Goal: Navigation & Orientation: Find specific page/section

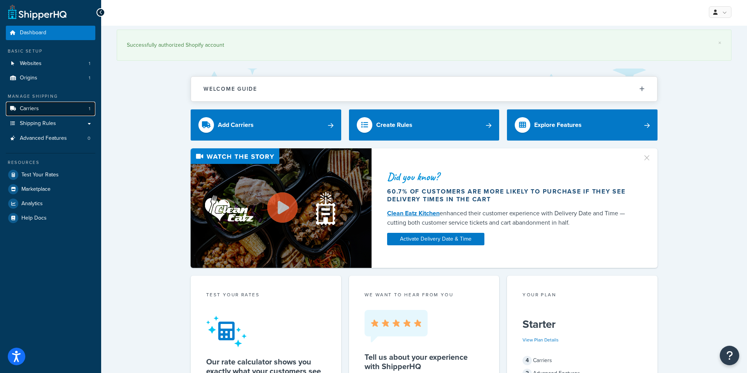
click at [57, 109] on link "Carriers 1" at bounding box center [50, 109] width 89 height 14
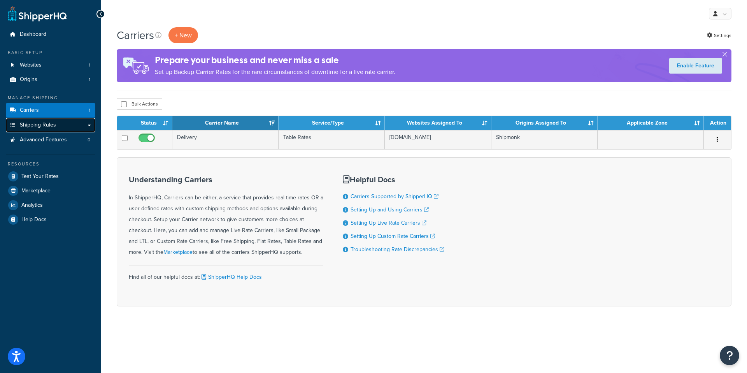
click at [37, 127] on span "Shipping Rules" at bounding box center [38, 125] width 36 height 7
click at [37, 126] on span "Shipping Rules" at bounding box center [38, 125] width 36 height 7
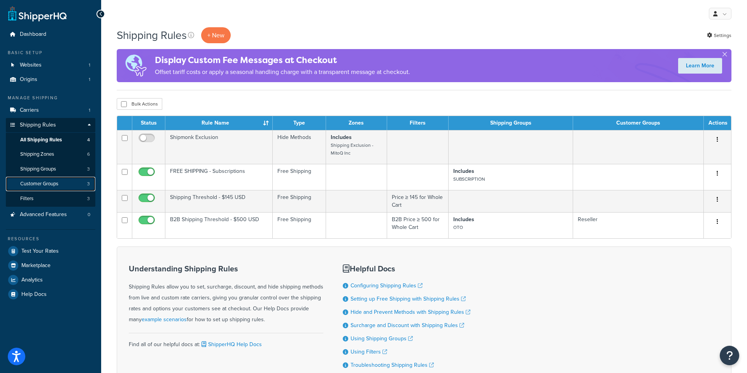
click at [46, 182] on span "Customer Groups" at bounding box center [39, 183] width 38 height 7
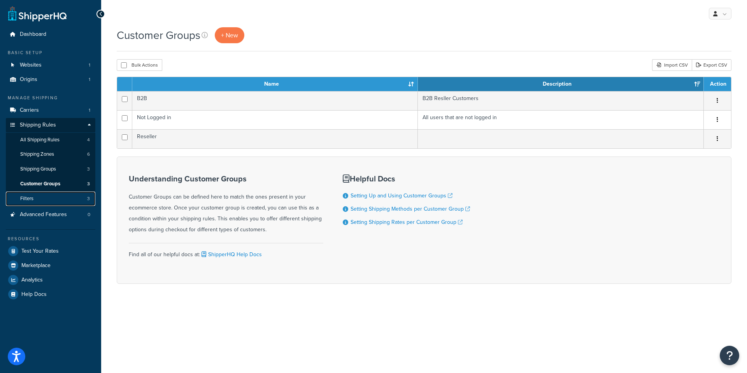
click at [46, 198] on link "Filters 3" at bounding box center [50, 198] width 89 height 14
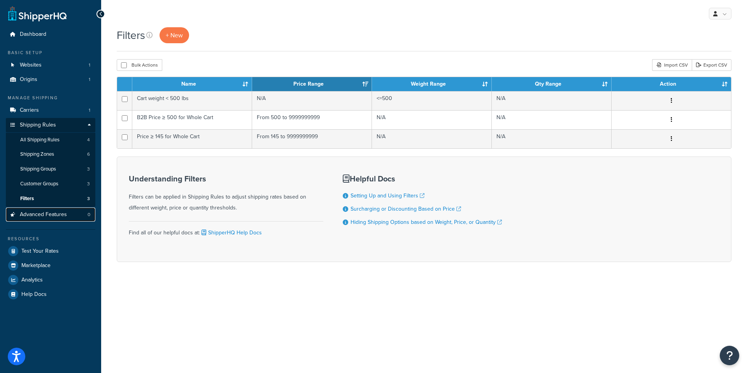
click at [47, 214] on span "Advanced Features" at bounding box center [43, 214] width 47 height 7
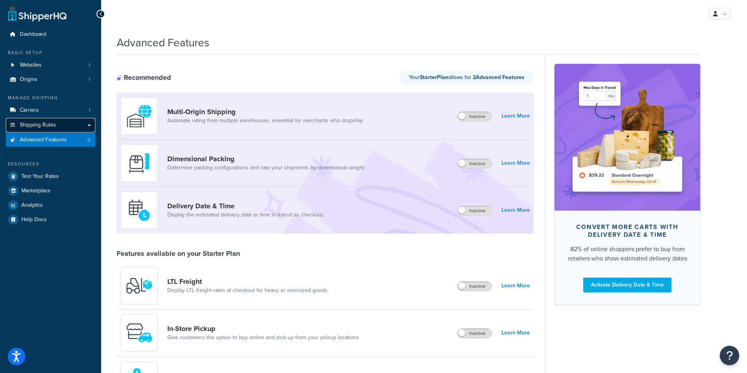
click at [52, 124] on span "Shipping Rules" at bounding box center [38, 125] width 36 height 7
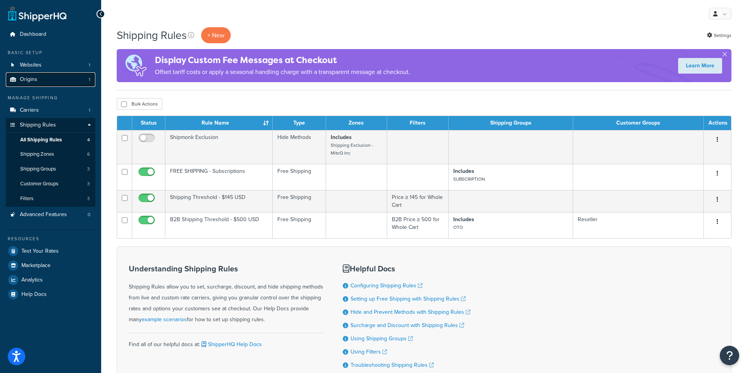
click at [39, 75] on link "Origins 1" at bounding box center [50, 79] width 89 height 14
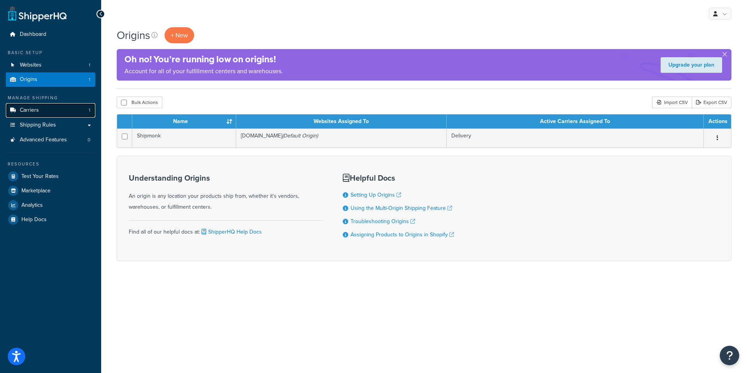
click at [36, 112] on span "Carriers" at bounding box center [29, 110] width 19 height 7
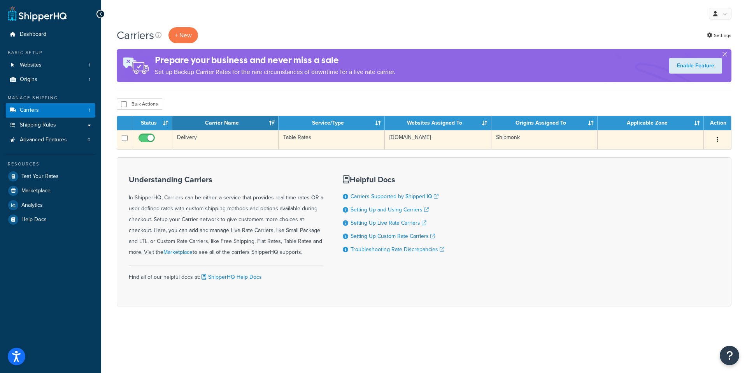
click at [505, 139] on td "Shipmonk" at bounding box center [544, 139] width 106 height 19
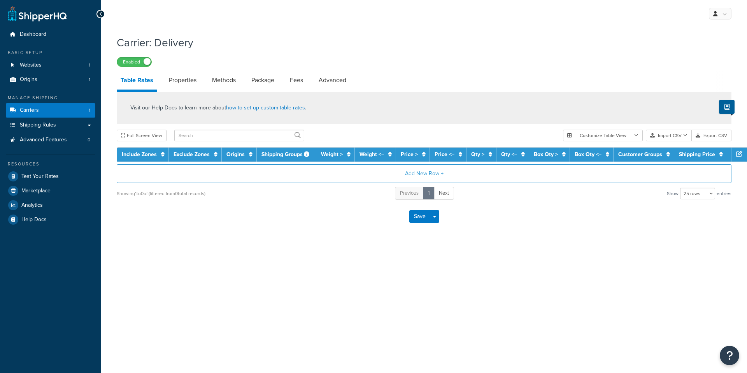
select select "25"
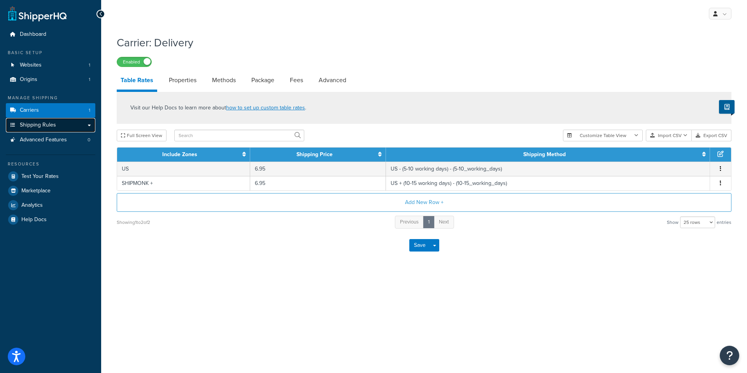
click at [65, 123] on link "Shipping Rules" at bounding box center [50, 125] width 89 height 14
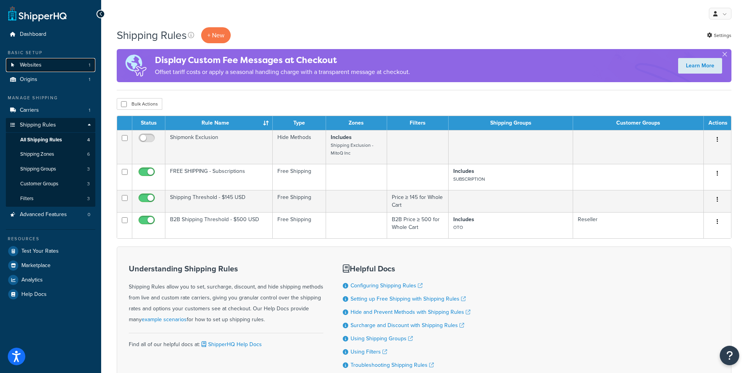
click at [23, 65] on span "Websites" at bounding box center [31, 65] width 22 height 7
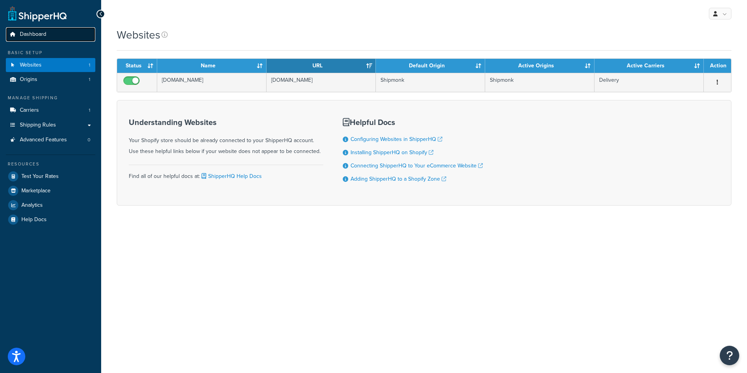
click at [23, 39] on link "Dashboard" at bounding box center [50, 34] width 89 height 14
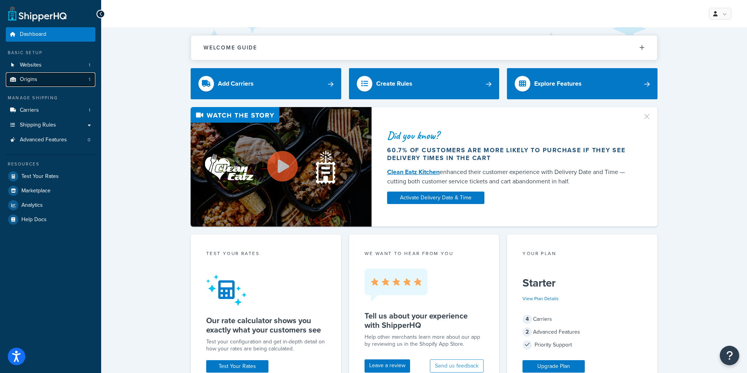
click at [41, 82] on link "Origins 1" at bounding box center [50, 79] width 89 height 14
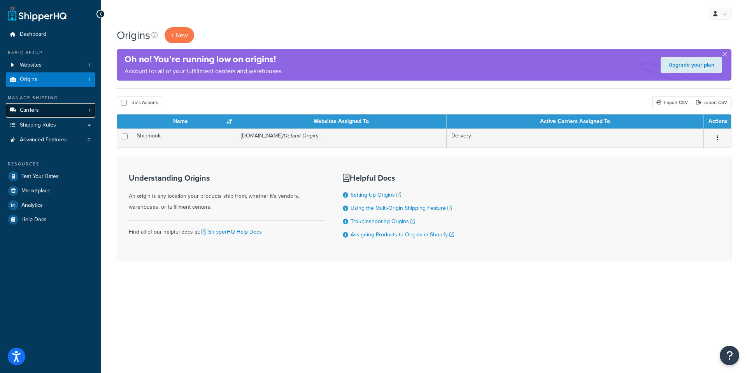
click at [50, 108] on link "Carriers 1" at bounding box center [50, 110] width 89 height 14
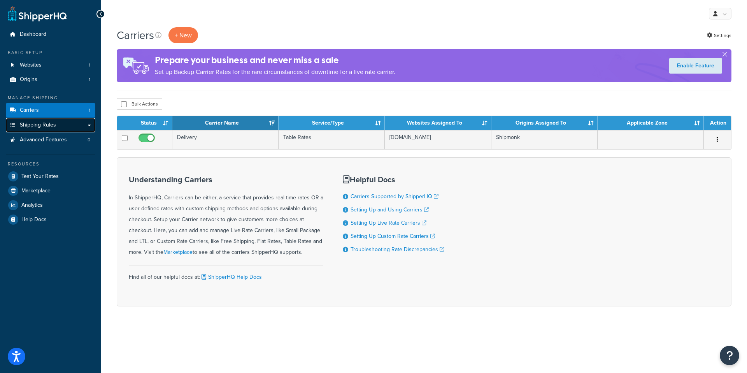
click at [65, 126] on link "Shipping Rules" at bounding box center [50, 125] width 89 height 14
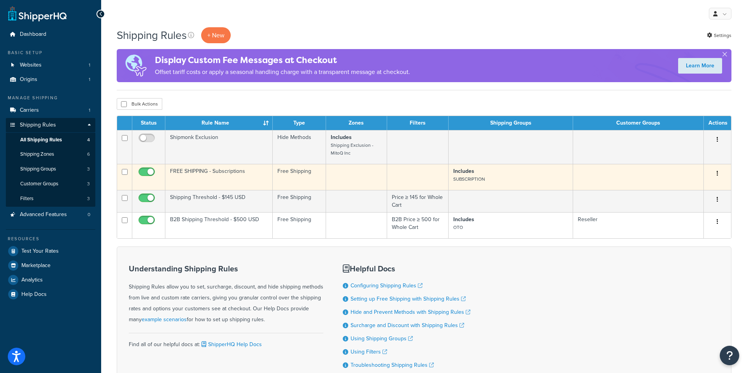
click at [718, 175] on button "button" at bounding box center [717, 173] width 11 height 12
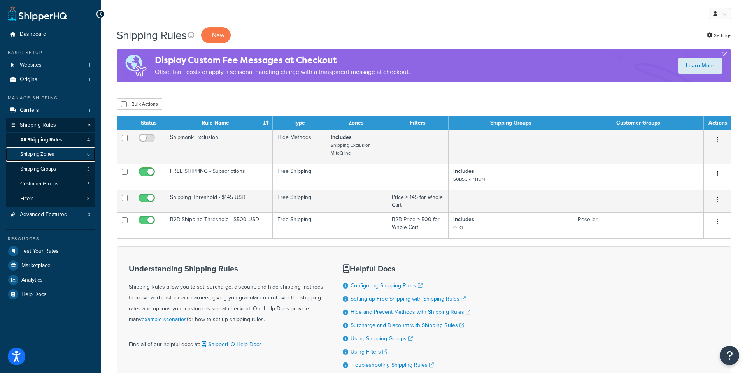
click at [75, 157] on link "Shipping Zones 6" at bounding box center [50, 154] width 89 height 14
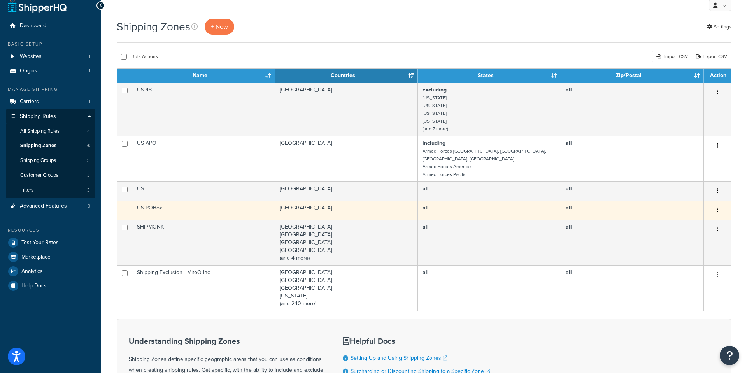
scroll to position [4, 0]
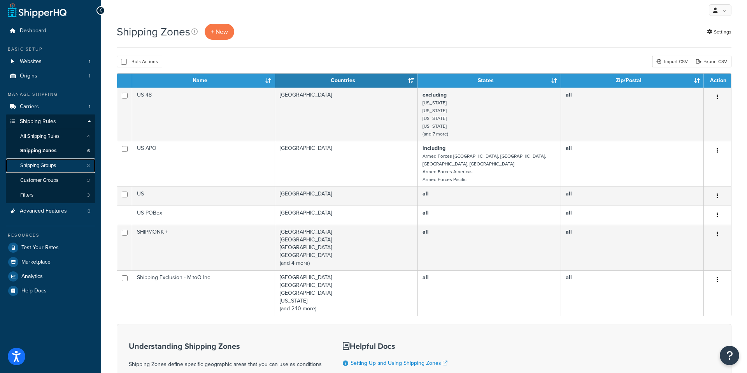
click at [73, 171] on link "Shipping Groups 3" at bounding box center [50, 165] width 89 height 14
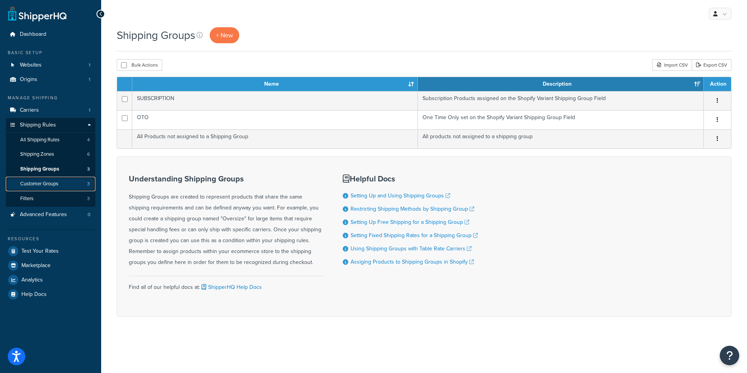
click at [63, 184] on link "Customer Groups 3" at bounding box center [50, 184] width 89 height 14
click at [67, 138] on link "All Shipping Rules 4" at bounding box center [50, 140] width 89 height 14
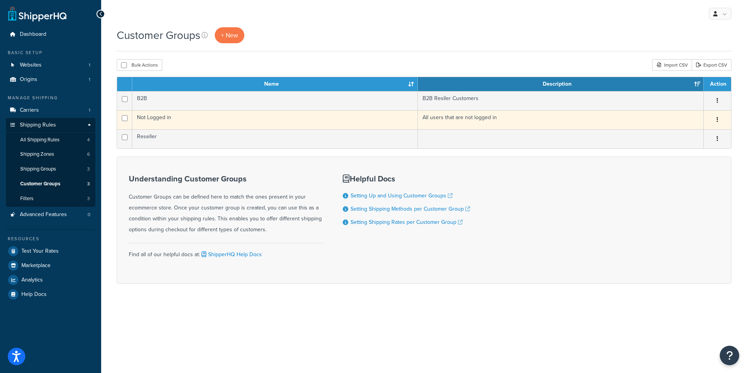
click at [721, 121] on button "button" at bounding box center [717, 120] width 11 height 12
click at [704, 134] on link "Edit" at bounding box center [685, 136] width 61 height 16
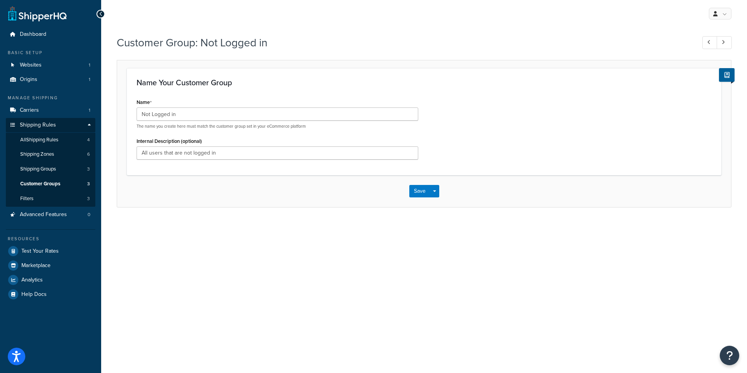
click at [101, 16] on icon at bounding box center [101, 13] width 4 height 5
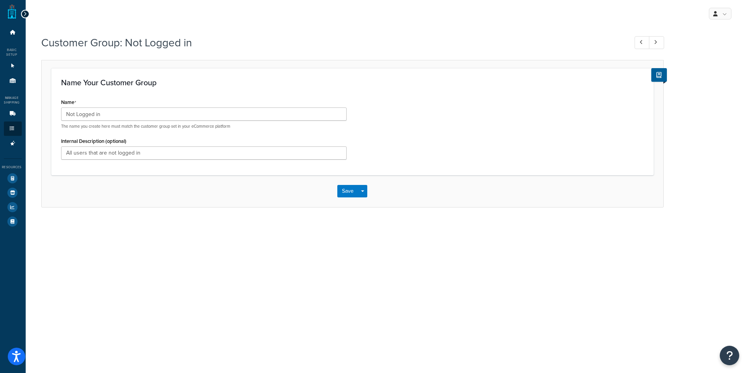
click at [24, 14] on icon at bounding box center [25, 13] width 4 height 5
